Goal: Information Seeking & Learning: Find specific fact

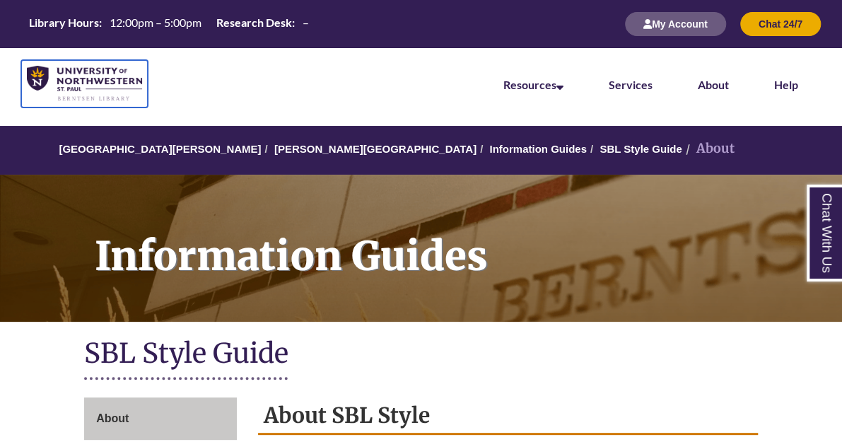
click at [105, 87] on img at bounding box center [84, 84] width 115 height 37
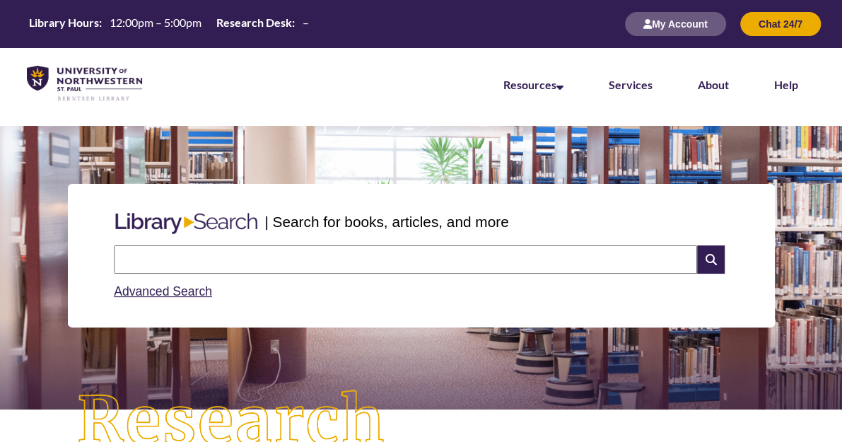
click at [288, 245] on input "text" at bounding box center [405, 259] width 583 height 28
type input "*"
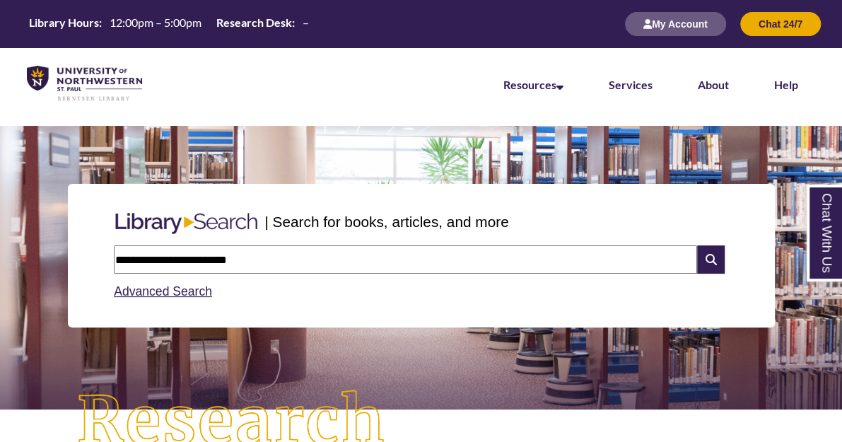
type input "**********"
